Goal: Information Seeking & Learning: Learn about a topic

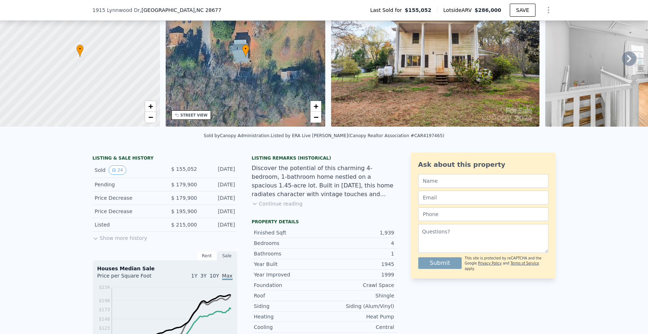
scroll to position [54, 0]
click at [131, 236] on button "Show more history" at bounding box center [120, 236] width 55 height 10
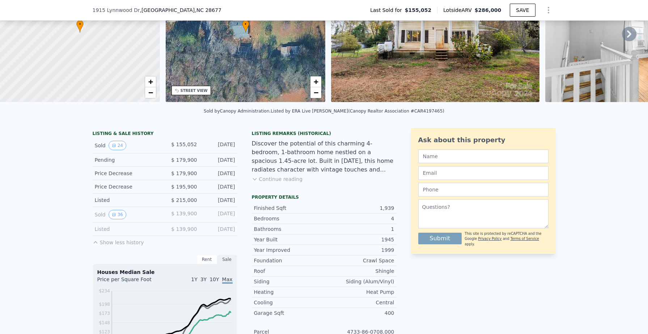
scroll to position [78, 0]
click at [118, 212] on button "36" at bounding box center [118, 213] width 18 height 9
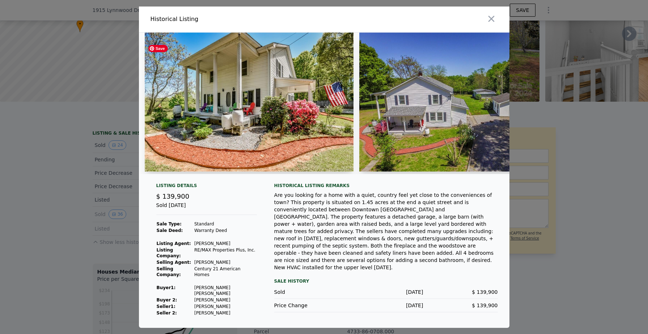
click at [302, 132] on img at bounding box center [249, 102] width 209 height 139
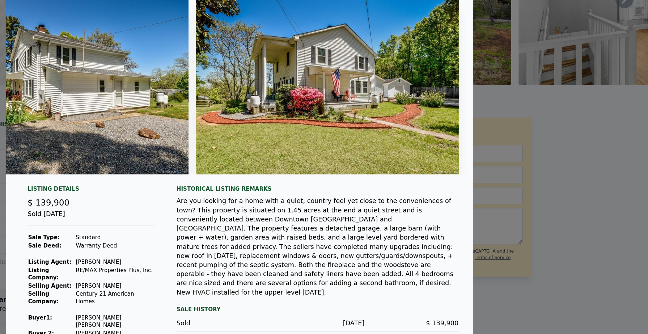
scroll to position [0, 0]
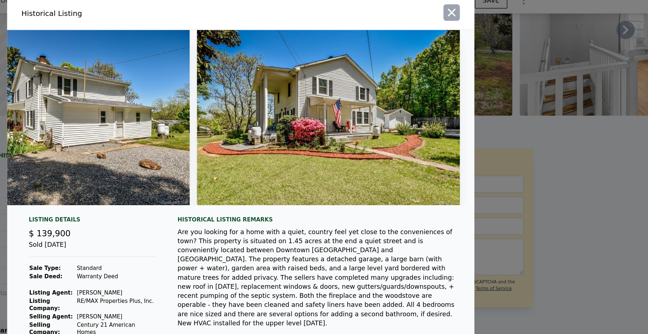
click at [490, 25] on icon "button" at bounding box center [491, 20] width 10 height 10
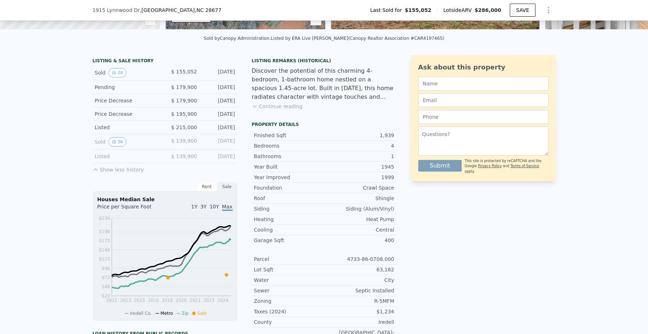
scroll to position [151, 0]
click at [208, 187] on div "Rent" at bounding box center [207, 185] width 20 height 9
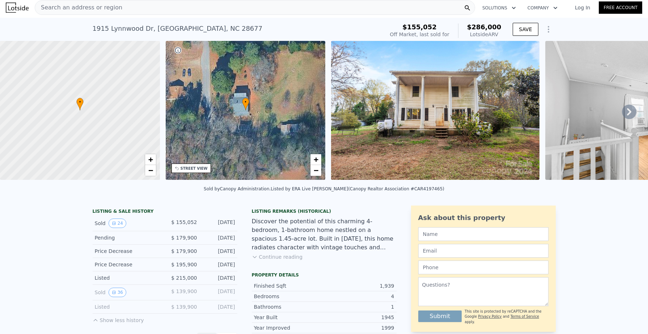
scroll to position [0, 0]
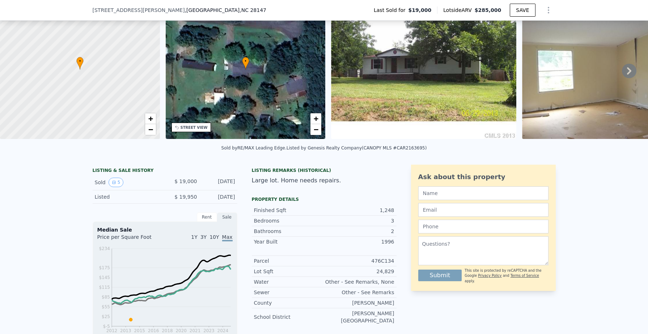
scroll to position [35, 0]
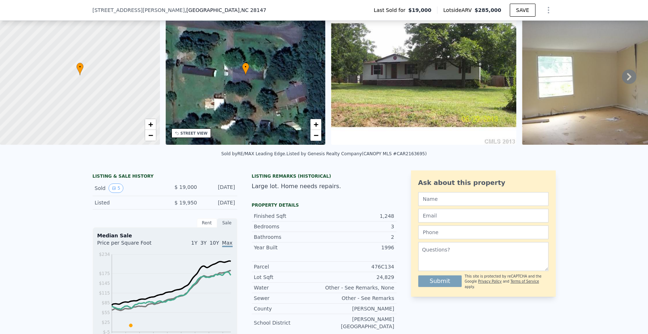
click at [201, 219] on div "Rent" at bounding box center [207, 222] width 20 height 9
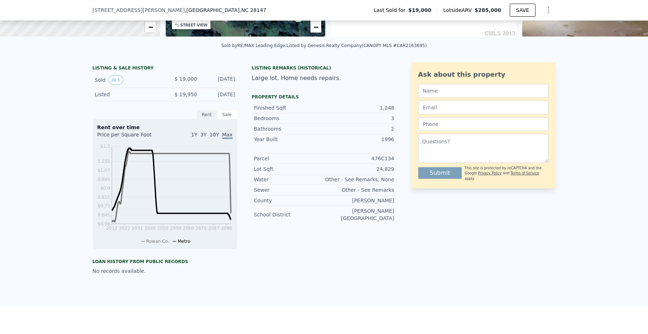
scroll to position [149, 0]
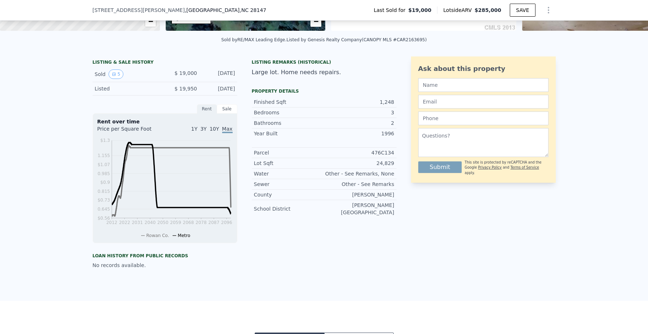
click at [228, 108] on div "Sale" at bounding box center [227, 108] width 20 height 9
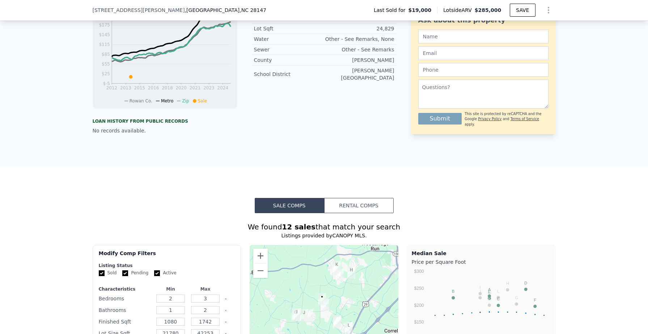
scroll to position [0, 0]
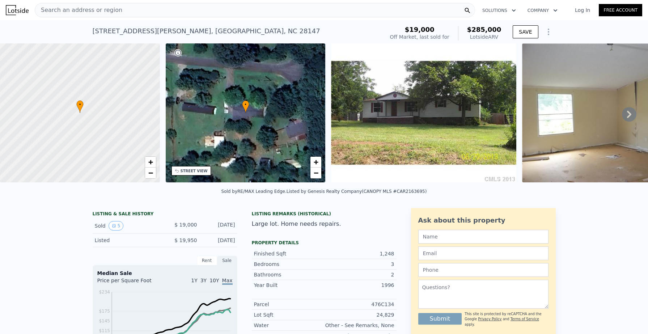
click at [630, 116] on icon at bounding box center [629, 114] width 14 height 14
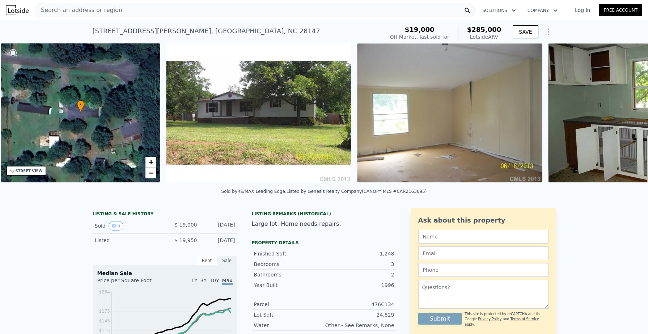
scroll to position [0, 168]
click at [630, 116] on icon at bounding box center [629, 114] width 14 height 14
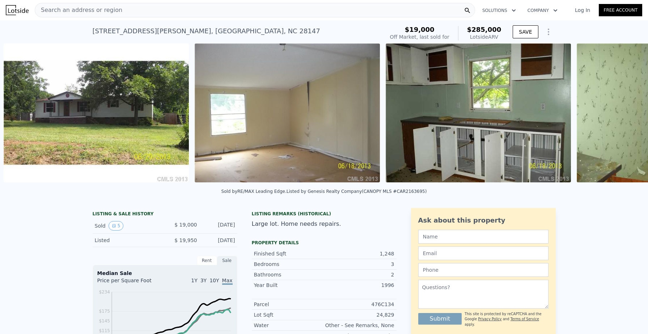
scroll to position [0, 331]
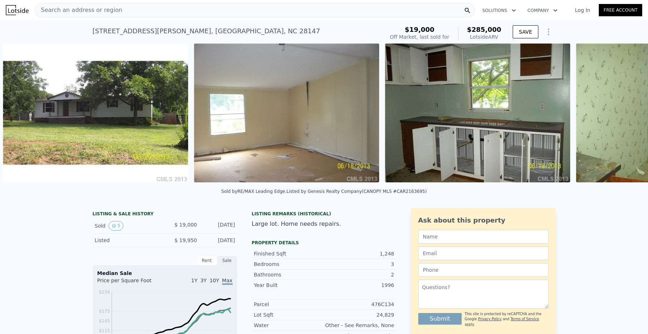
click at [630, 116] on div "• + − • + − STREET VIEW Loading... SATELLITE VIEW" at bounding box center [324, 113] width 648 height 141
click at [630, 116] on icon at bounding box center [629, 114] width 14 height 14
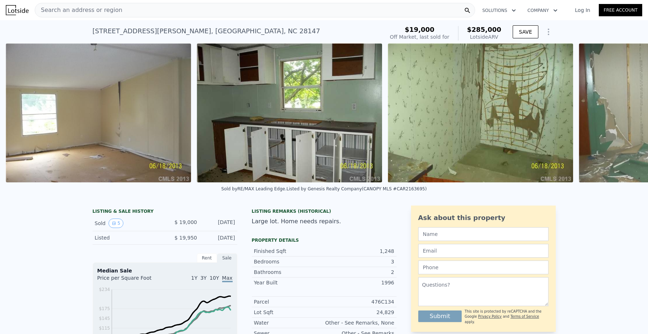
scroll to position [0, 522]
